Goal: Information Seeking & Learning: Learn about a topic

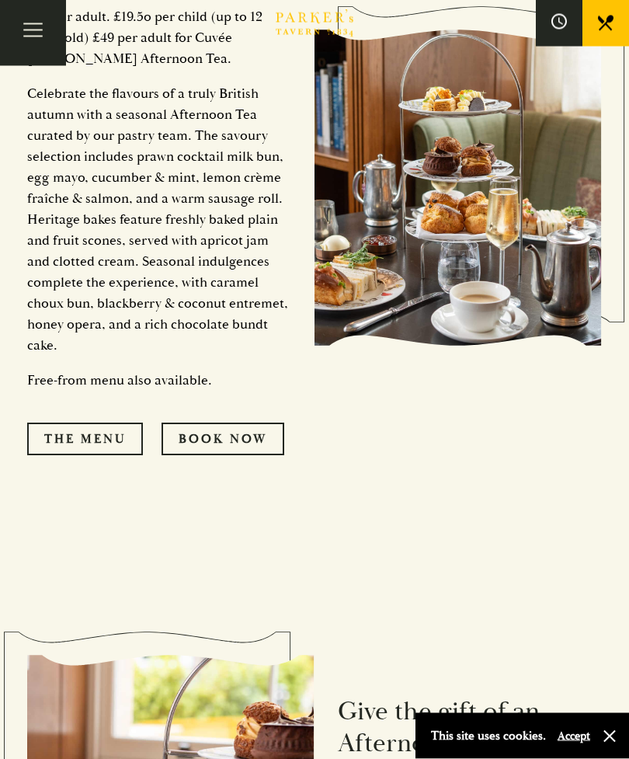
scroll to position [958, 0]
click at [124, 455] on link "The Menu" at bounding box center [85, 439] width 116 height 33
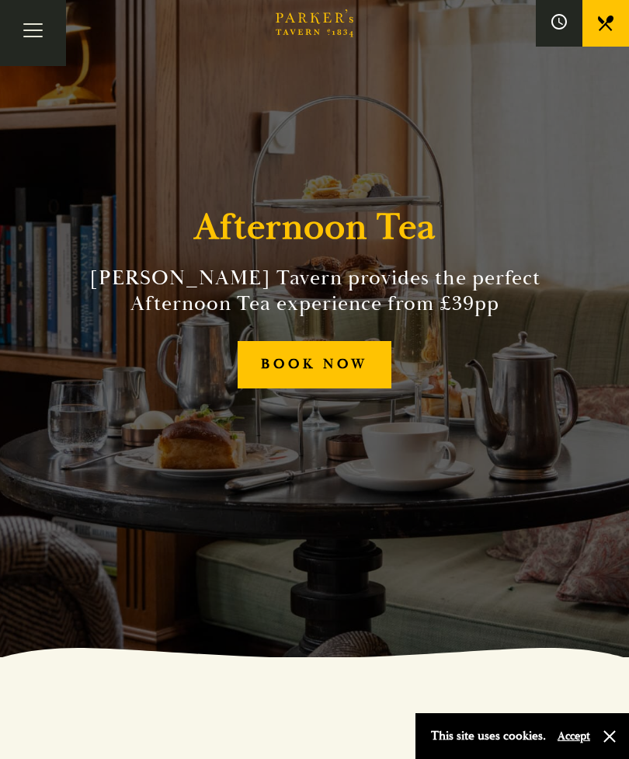
scroll to position [0, 0]
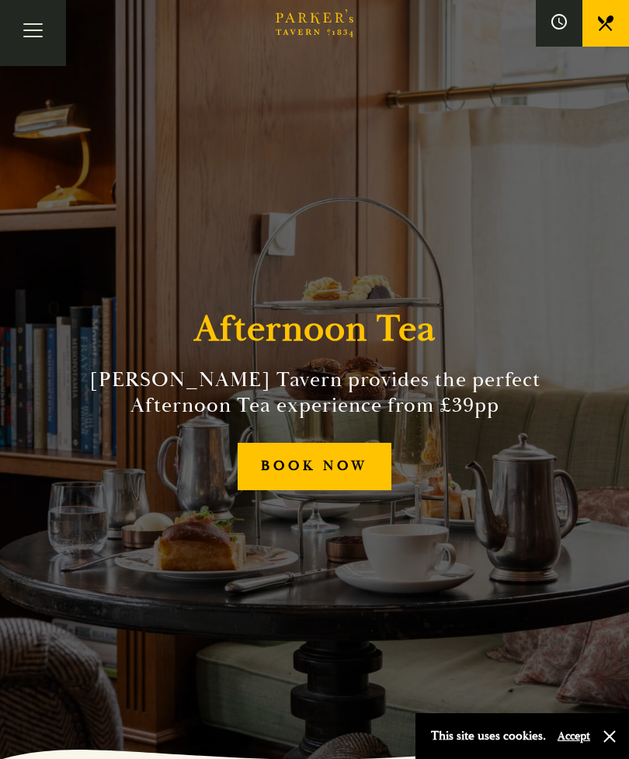
click at [616, 740] on button "button" at bounding box center [610, 737] width 16 height 16
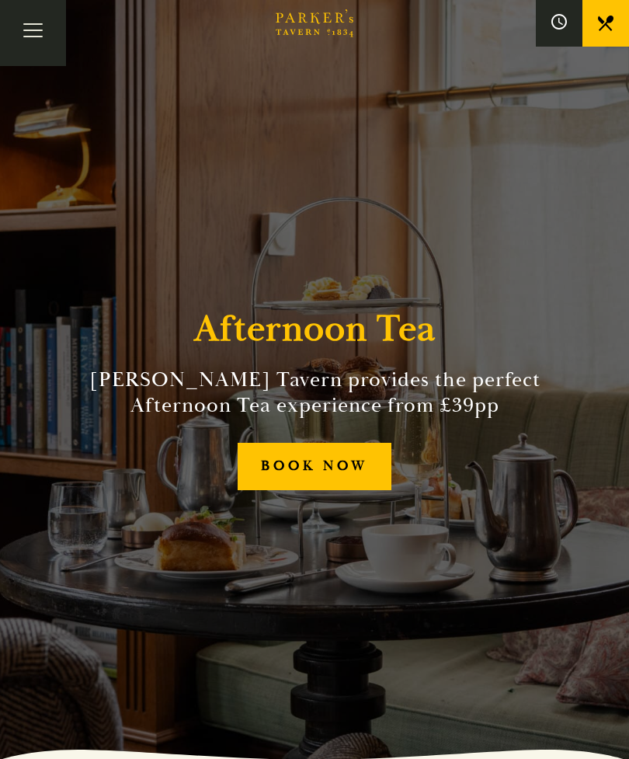
click at [46, 32] on button "Toggle navigation" at bounding box center [33, 33] width 66 height 66
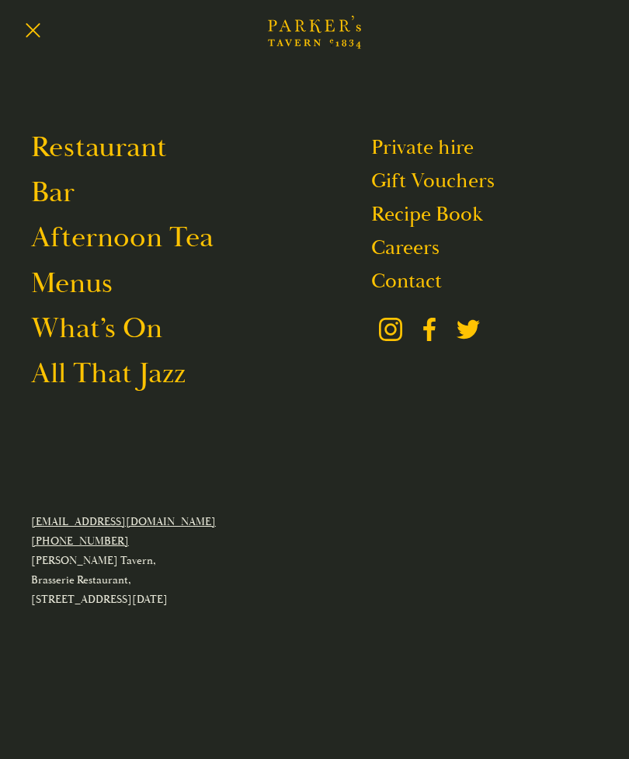
click at [138, 150] on link "Restaurant" at bounding box center [99, 147] width 136 height 37
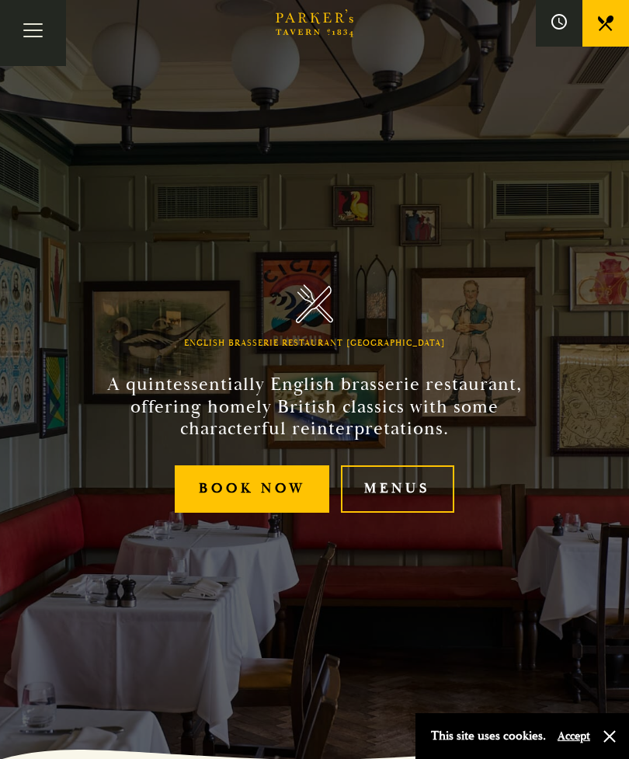
click at [417, 513] on link "Menus" at bounding box center [397, 489] width 113 height 47
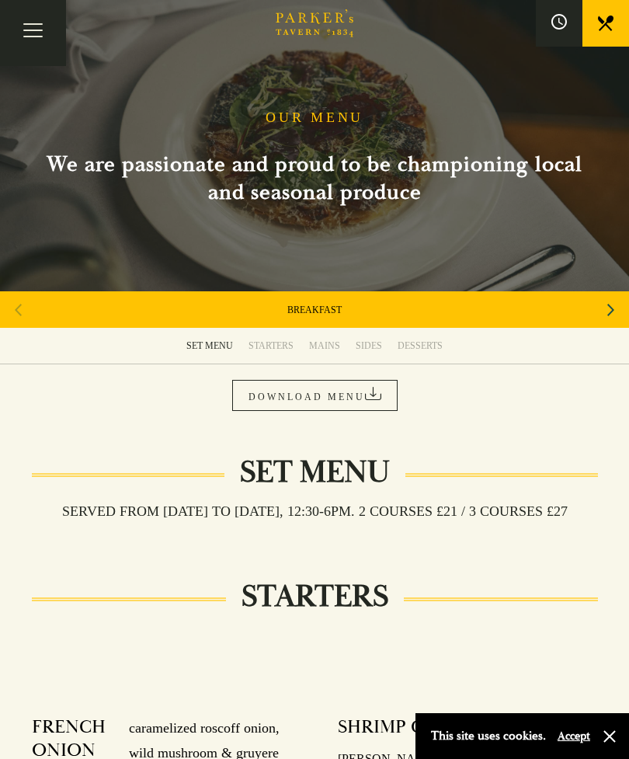
click at [345, 397] on link "DOWNLOAD MENU" at bounding box center [315, 395] width 166 height 31
click at [43, 29] on button "Toggle navigation" at bounding box center [33, 33] width 66 height 66
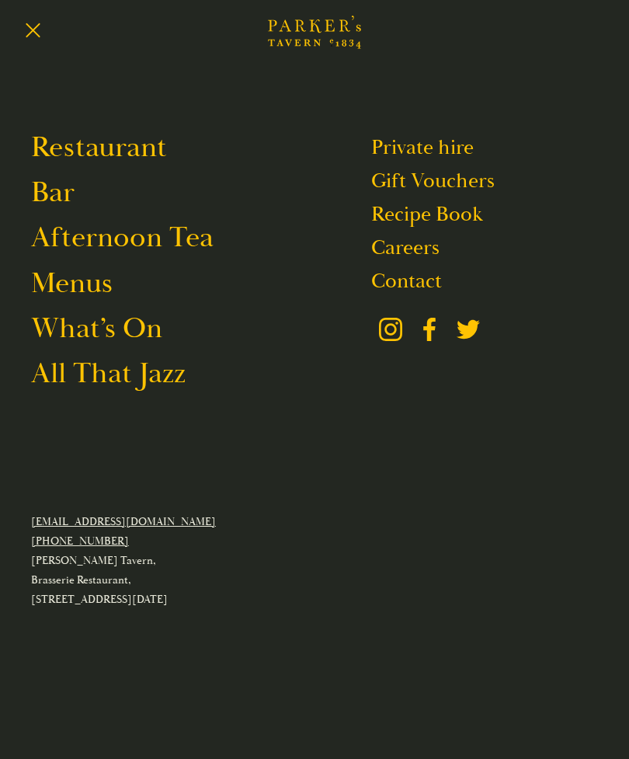
click at [151, 148] on link "Restaurant" at bounding box center [99, 147] width 136 height 37
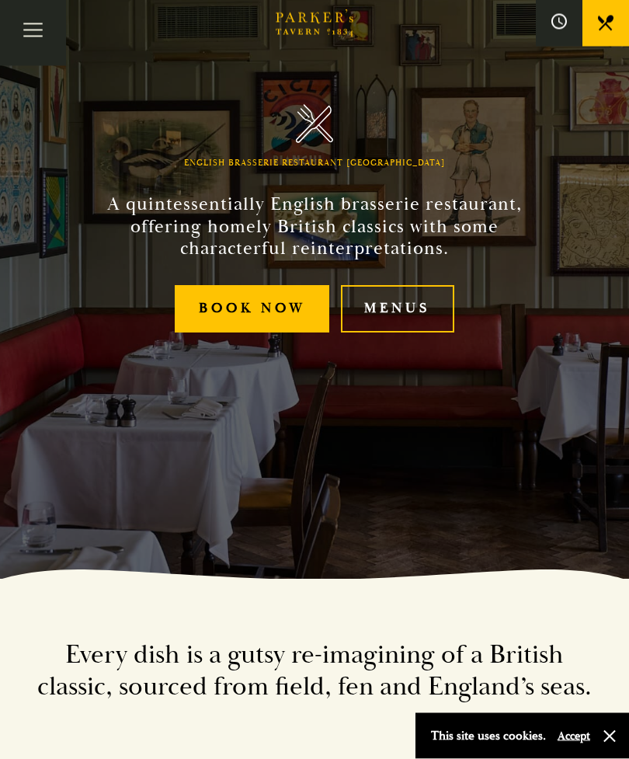
scroll to position [180, 0]
click at [410, 333] on link "Menus" at bounding box center [397, 308] width 113 height 47
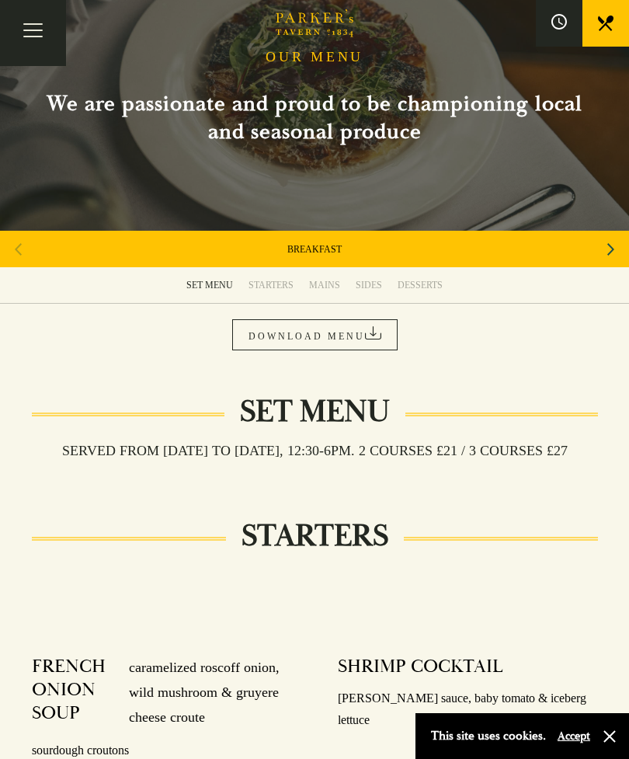
scroll to position [59, 0]
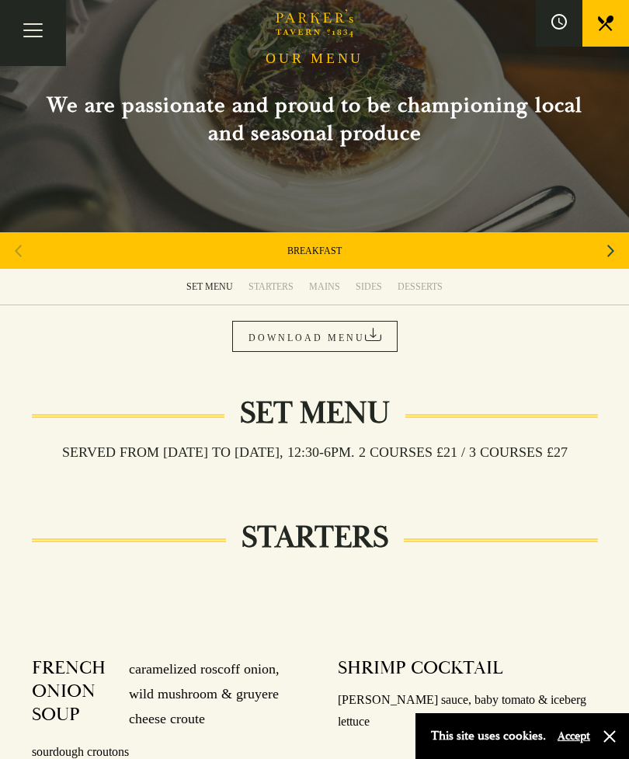
click at [334, 284] on div "MAINS" at bounding box center [324, 287] width 31 height 12
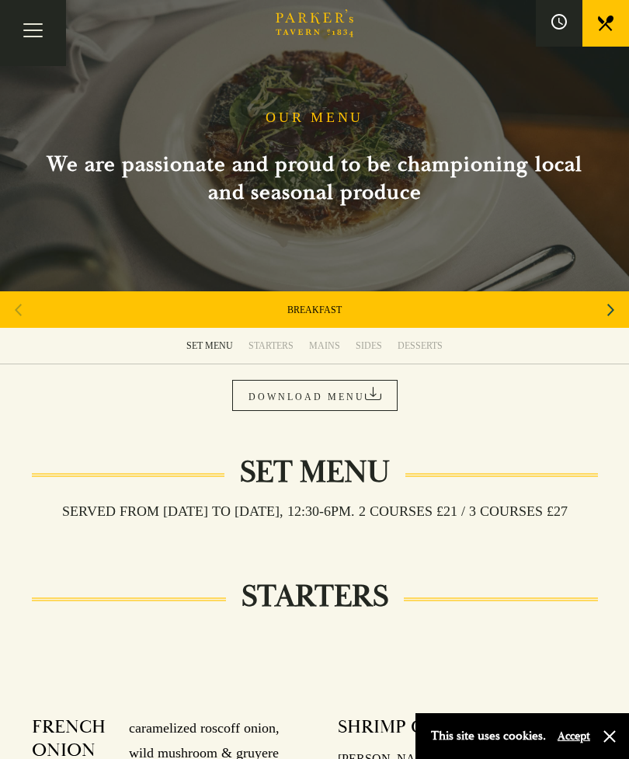
click at [44, 30] on button "Toggle navigation" at bounding box center [33, 33] width 66 height 66
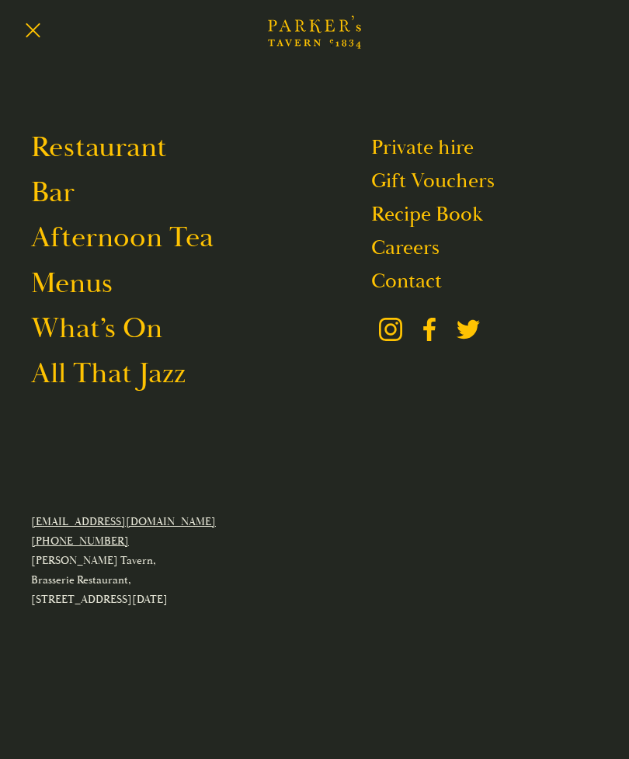
click at [96, 289] on link "Menus" at bounding box center [72, 283] width 82 height 37
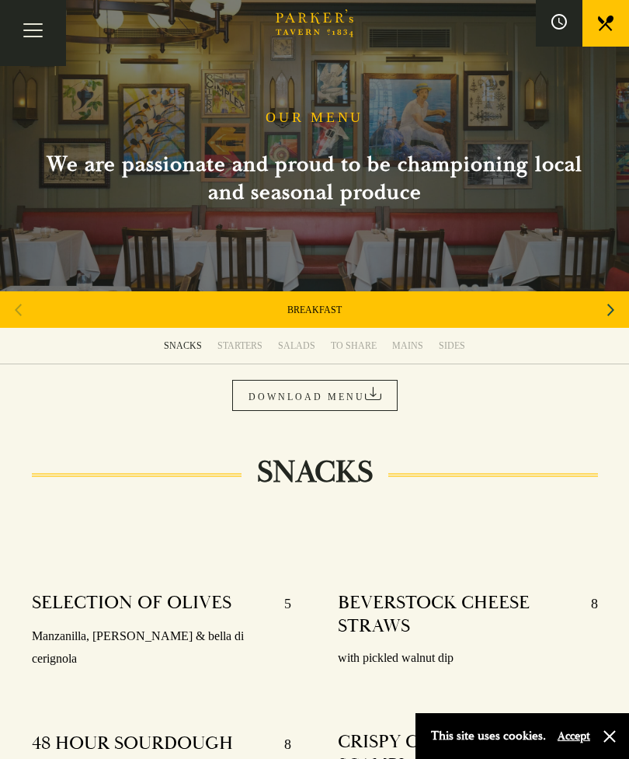
click at [359, 305] on div "BREAKFAST" at bounding box center [314, 309] width 629 height 37
click at [619, 306] on div "Next slide" at bounding box center [611, 310] width 21 height 34
click at [612, 309] on icon "Next slide" at bounding box center [611, 310] width 7 height 12
click at [616, 306] on div "Next slide" at bounding box center [611, 310] width 21 height 34
click at [610, 312] on icon "Next slide" at bounding box center [611, 310] width 7 height 12
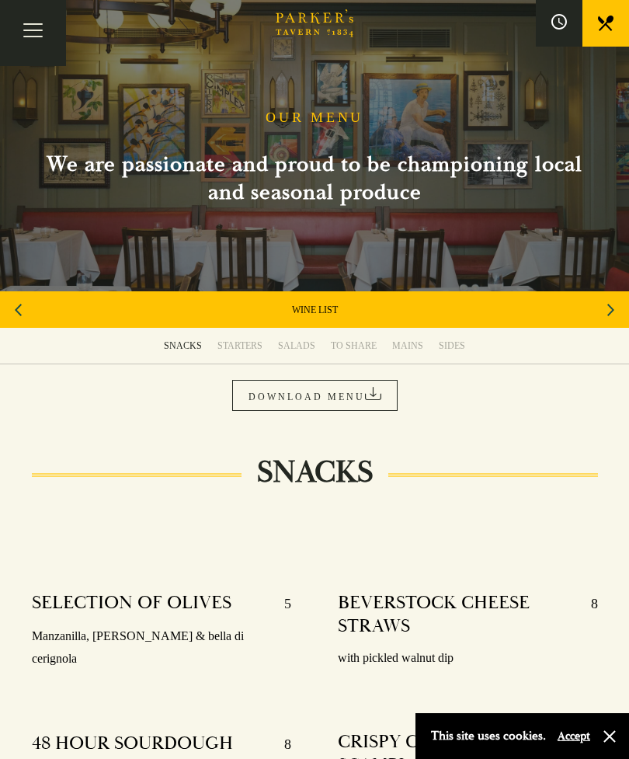
click at [618, 306] on div "Next slide" at bounding box center [611, 310] width 21 height 34
click at [432, 312] on div "A LA CARTE" at bounding box center [314, 309] width 629 height 37
click at [313, 311] on link "A LA CARTE" at bounding box center [315, 310] width 52 height 12
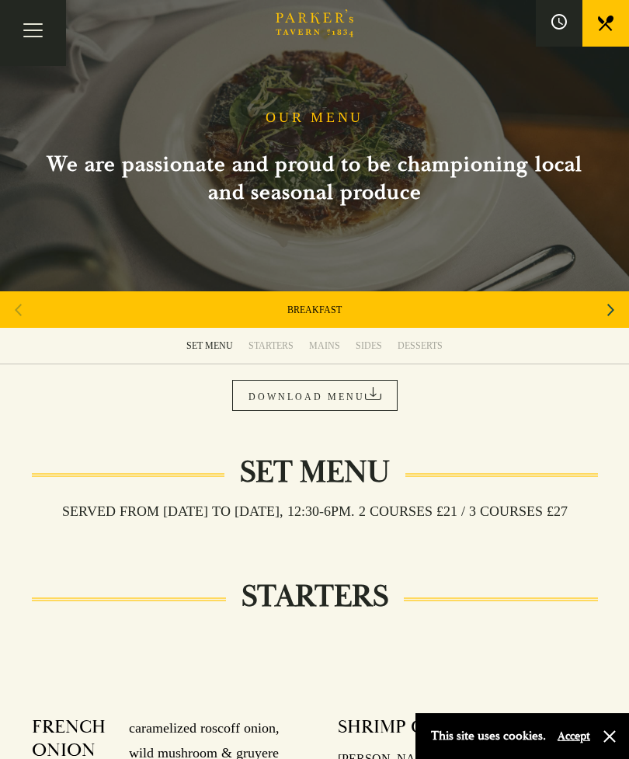
click at [616, 309] on div "Next slide" at bounding box center [611, 310] width 21 height 34
click at [606, 309] on div "Next slide" at bounding box center [611, 310] width 21 height 34
click at [602, 314] on div "Next slide" at bounding box center [611, 310] width 21 height 34
click at [608, 310] on icon "Next slide" at bounding box center [611, 310] width 7 height 34
click at [320, 312] on link "WINE LIST" at bounding box center [315, 310] width 46 height 12
